Goal: Task Accomplishment & Management: Manage account settings

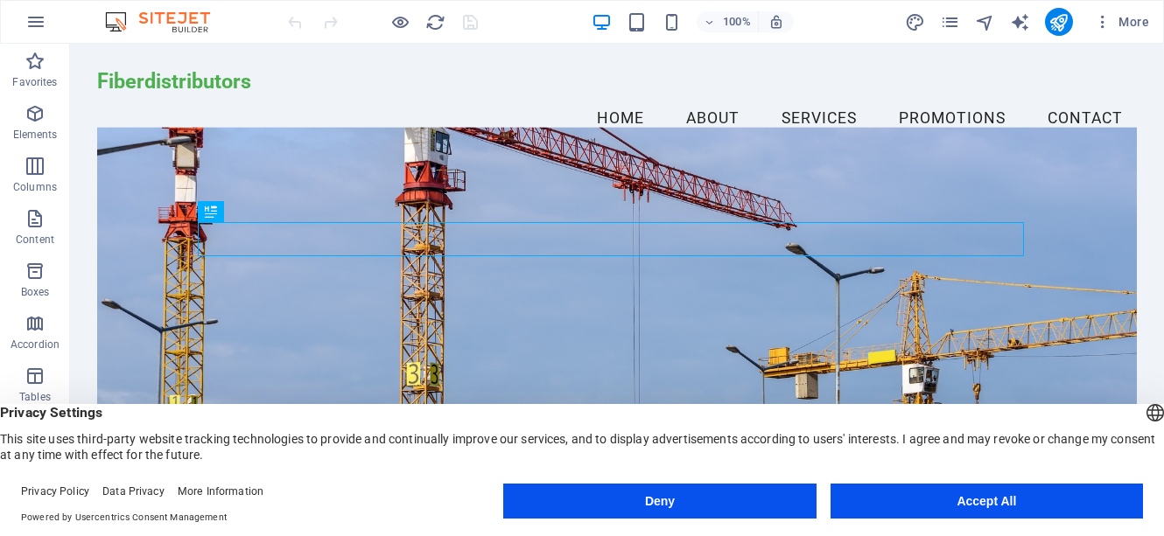
click at [1000, 512] on button "Accept All" at bounding box center [986, 501] width 312 height 35
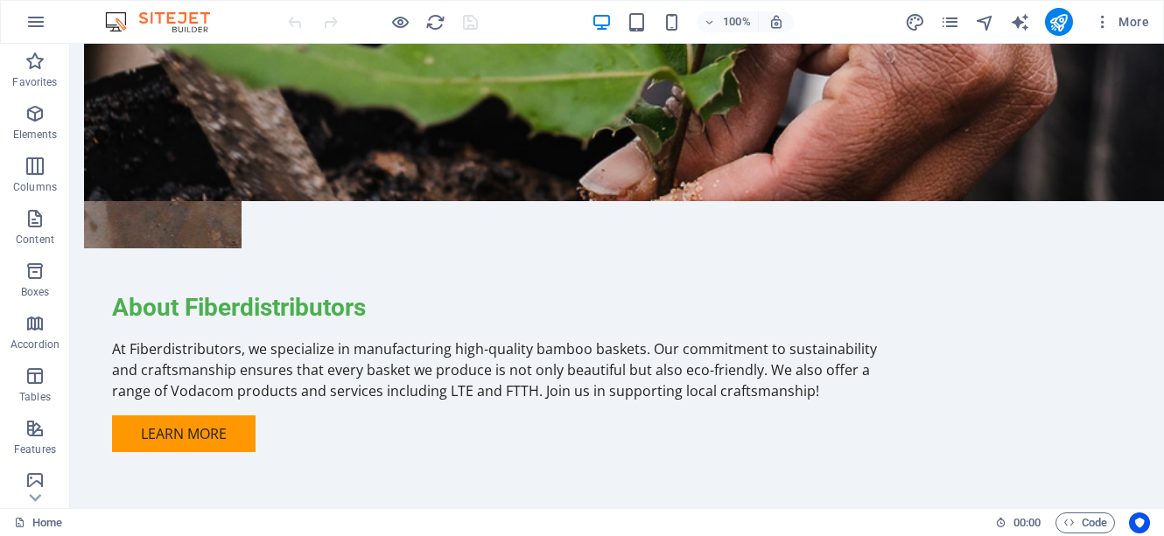
scroll to position [1610, 0]
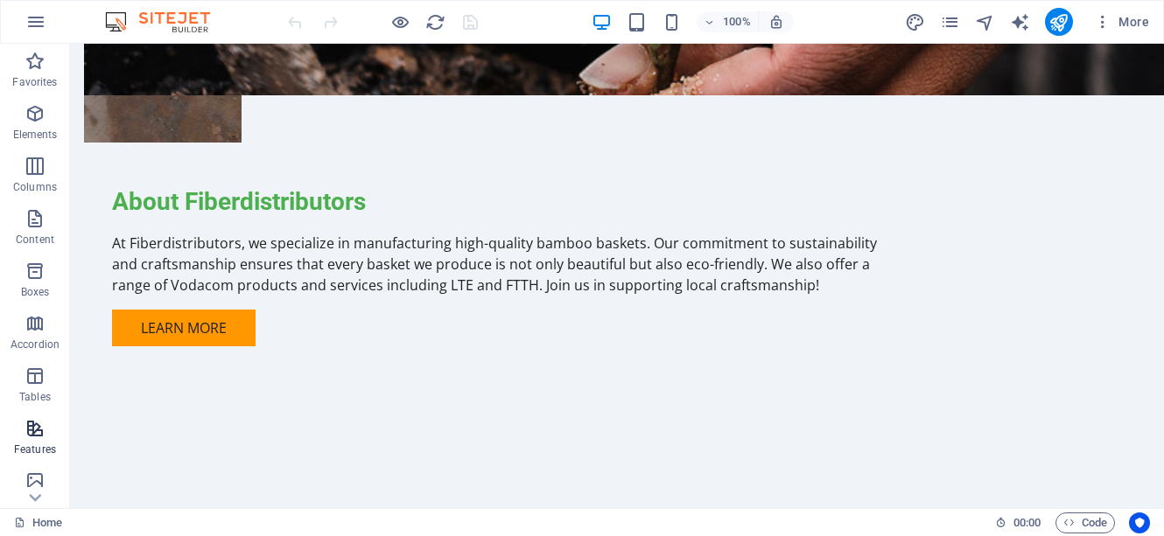
click at [33, 481] on icon "button" at bounding box center [34, 481] width 21 height 21
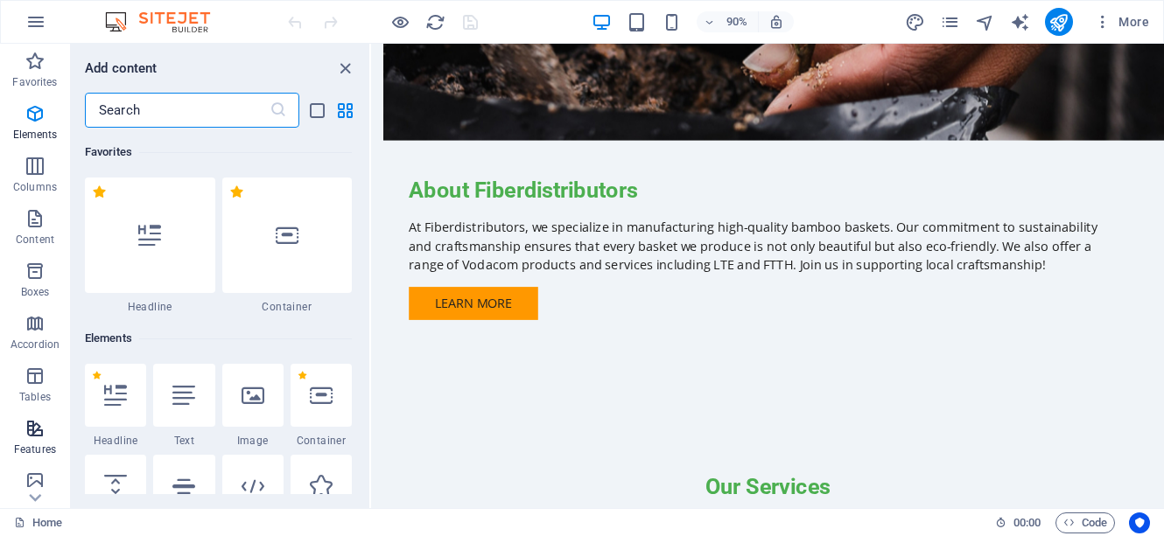
scroll to position [8872, 0]
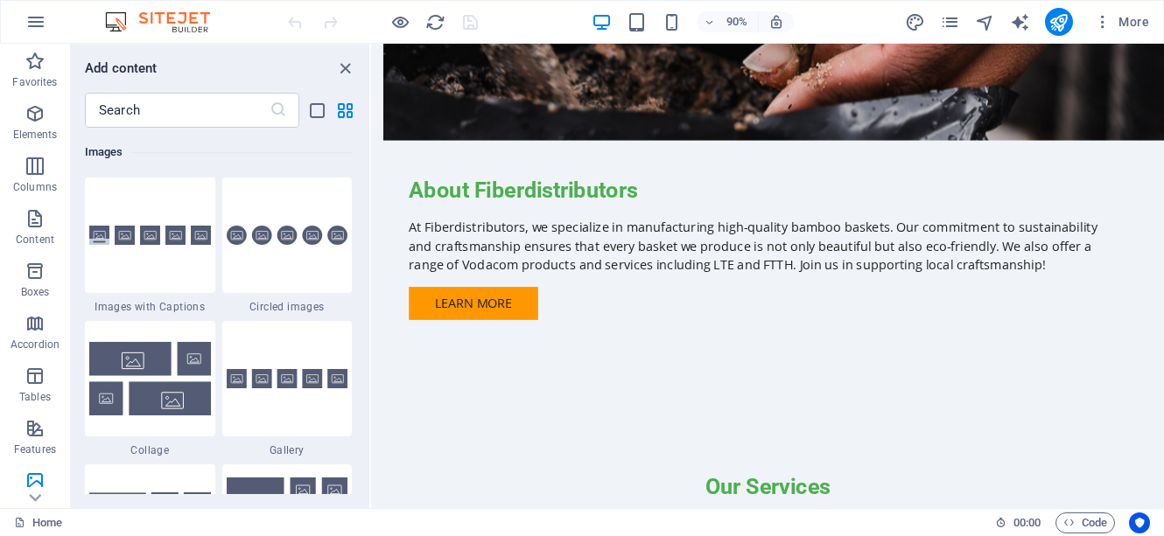
click at [365, 381] on div "Favorites 1 Star Headline 1 Star Container Elements 1 Star Headline 1 Star Text…" at bounding box center [220, 311] width 298 height 367
click at [369, 342] on button at bounding box center [370, 276] width 2 height 465
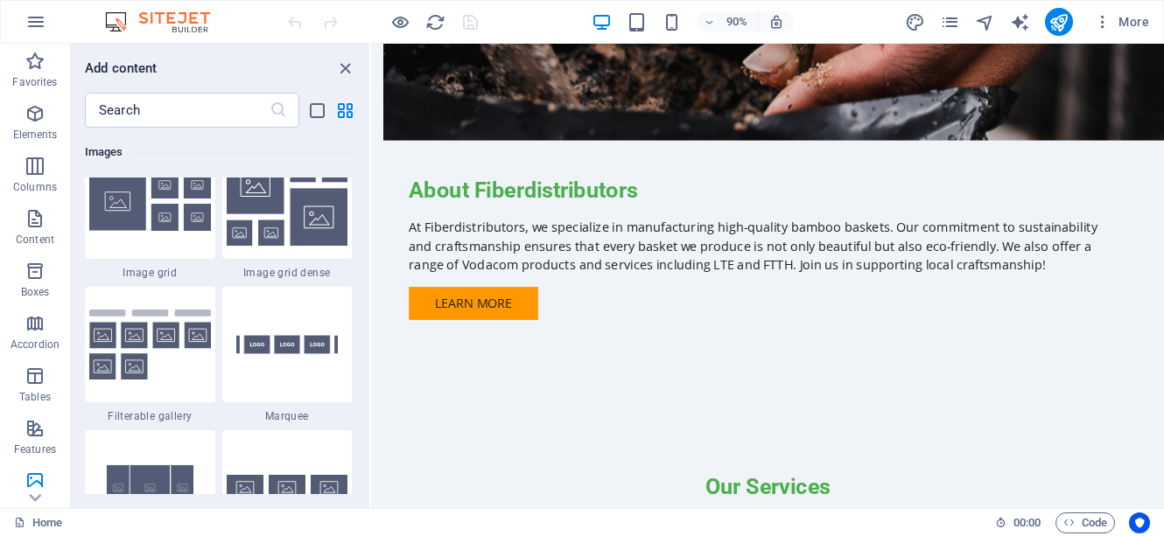
scroll to position [9514, 0]
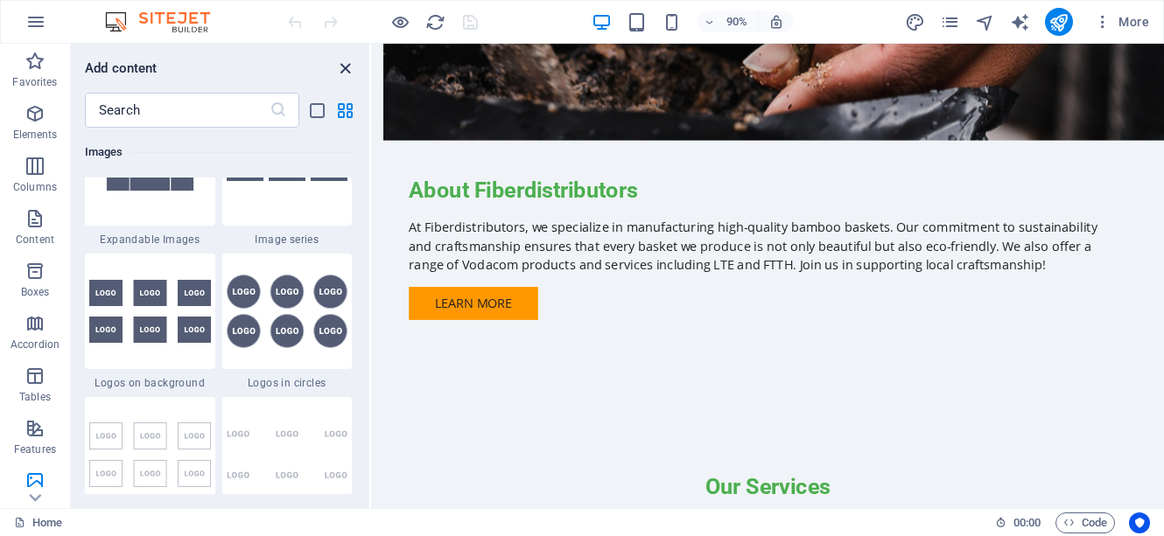
click at [345, 71] on icon "close panel" at bounding box center [345, 69] width 20 height 20
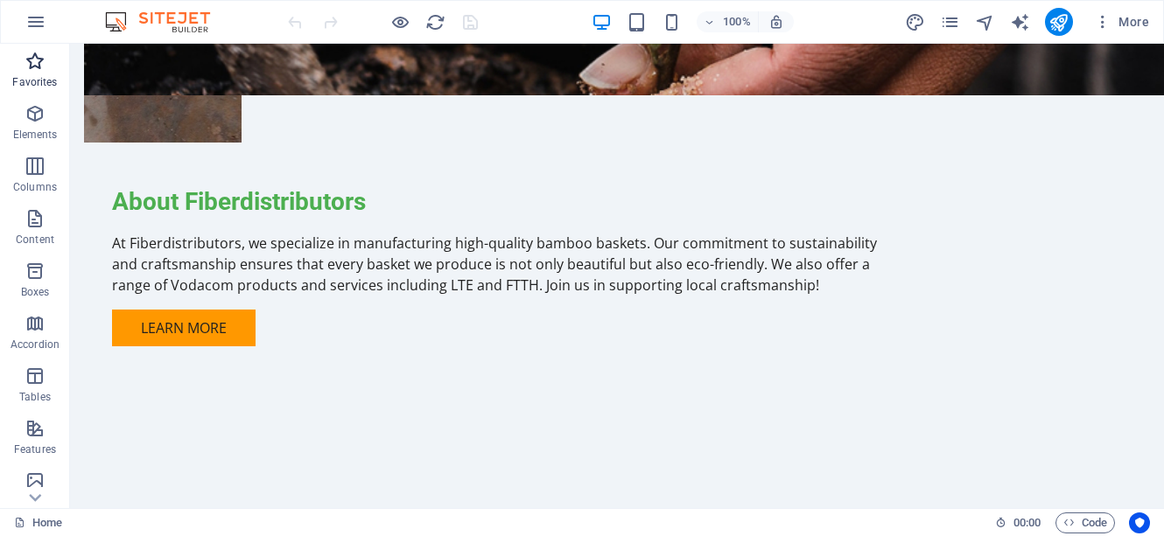
click at [67, 66] on span "Favorites" at bounding box center [35, 72] width 70 height 42
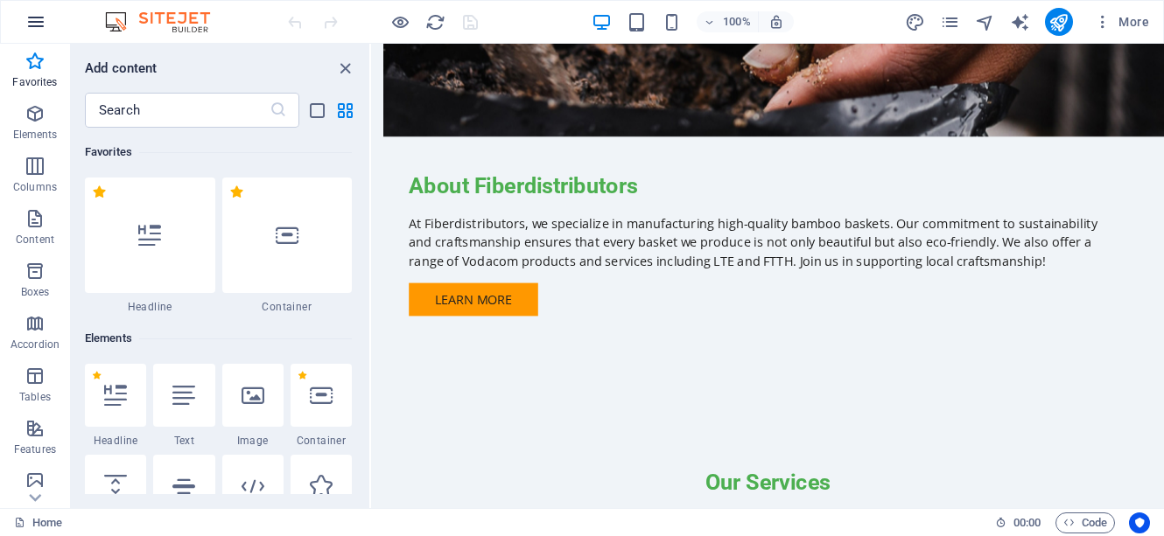
click at [37, 24] on icon "button" at bounding box center [35, 21] width 21 height 21
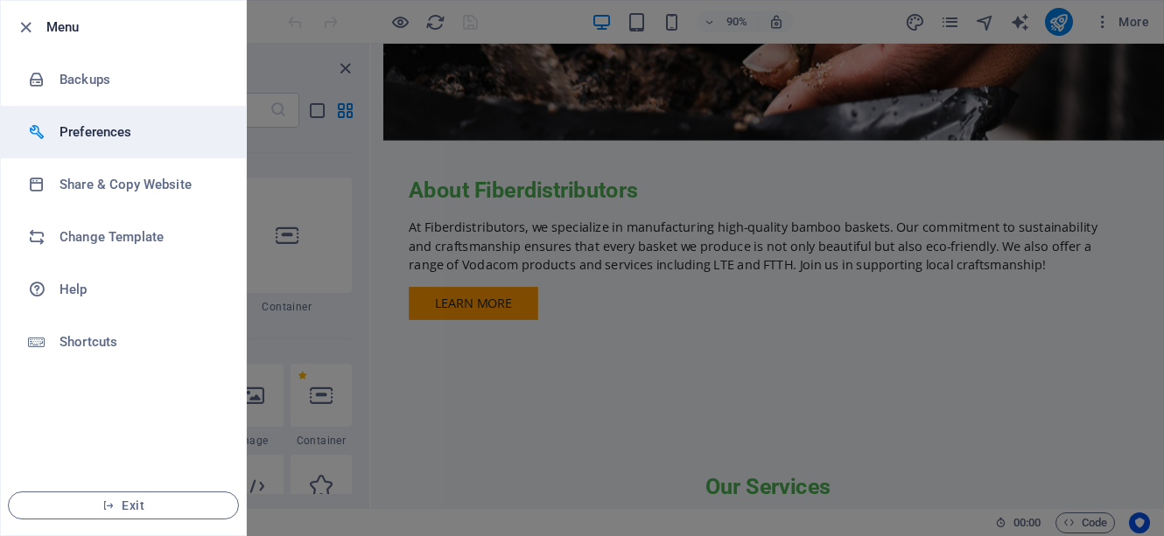
click at [98, 129] on h6 "Preferences" at bounding box center [140, 132] width 162 height 21
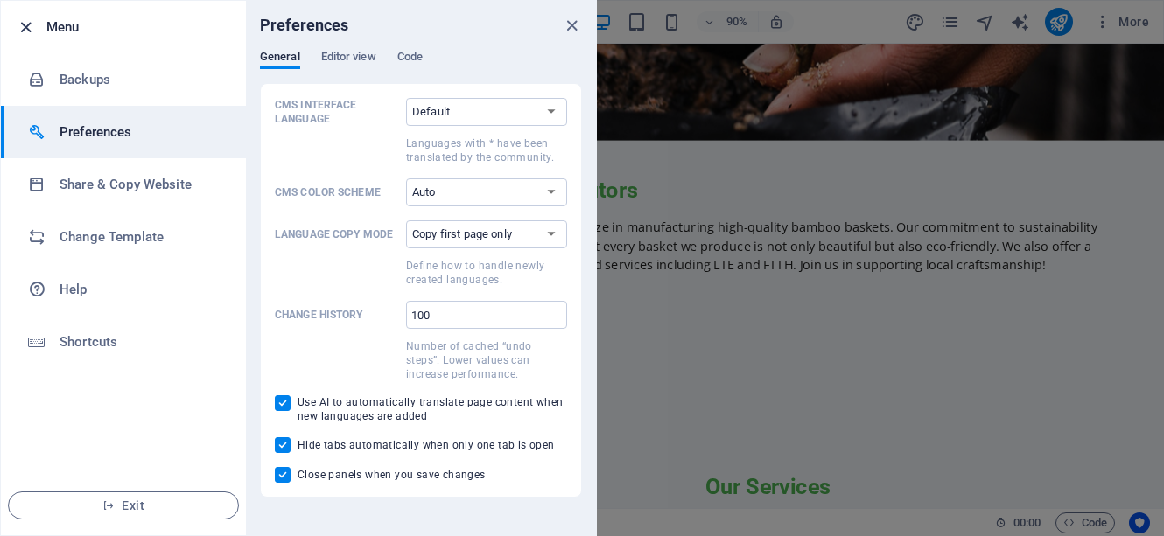
click at [20, 25] on icon "button" at bounding box center [26, 27] width 20 height 20
